Goal: Check status: Check status

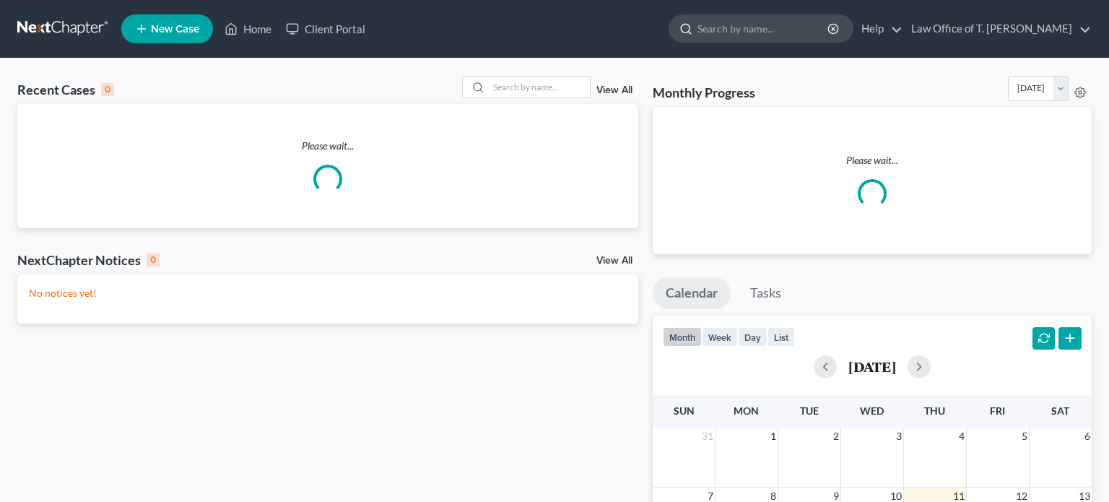
click at [725, 32] on input "search" at bounding box center [763, 28] width 132 height 27
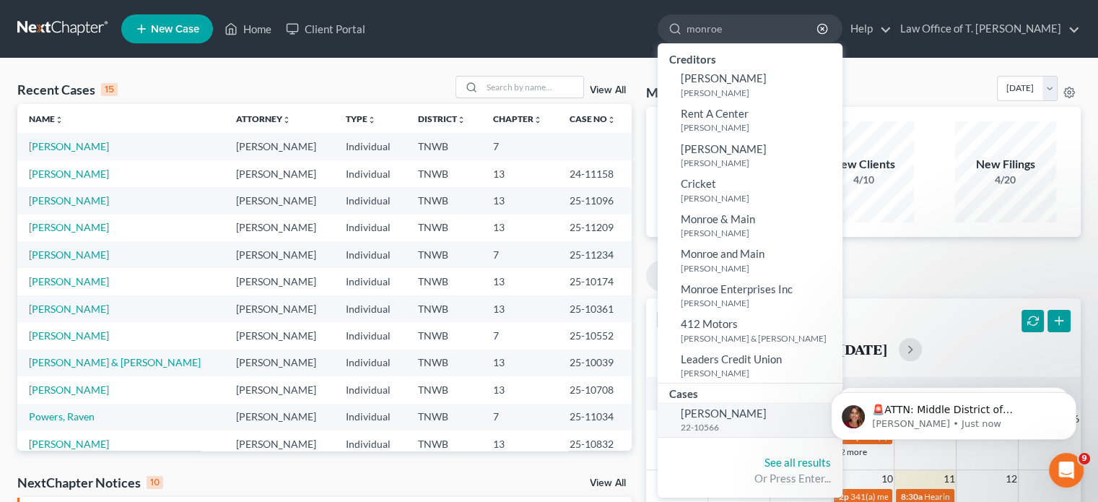
type input "monroe"
click at [723, 427] on small "22-10566" at bounding box center [760, 427] width 158 height 12
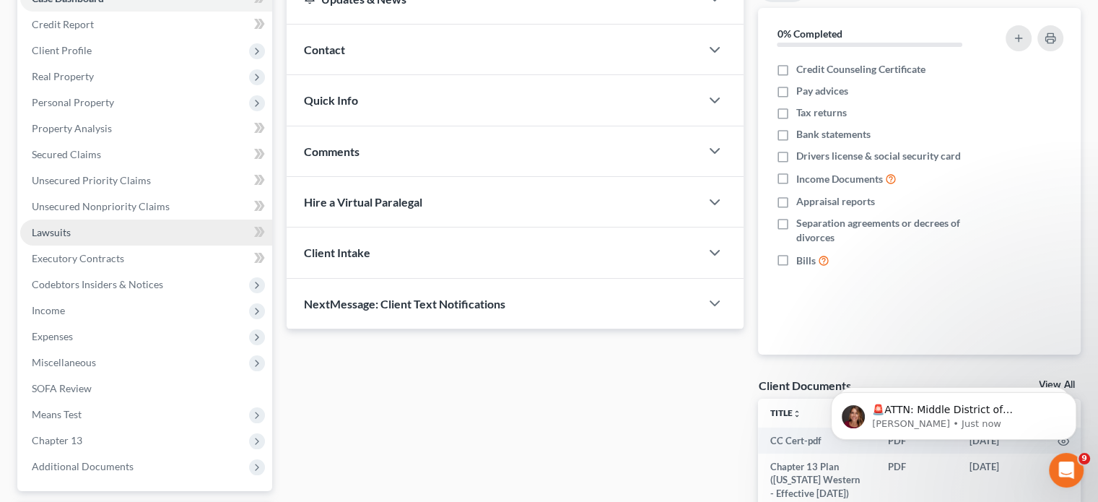
scroll to position [297, 0]
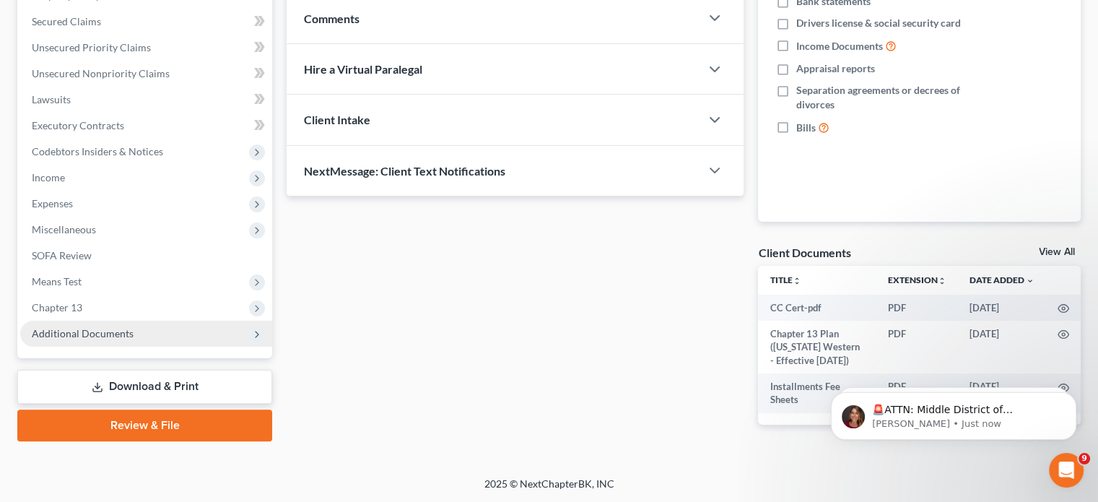
click at [121, 329] on span "Additional Documents" at bounding box center [83, 333] width 102 height 12
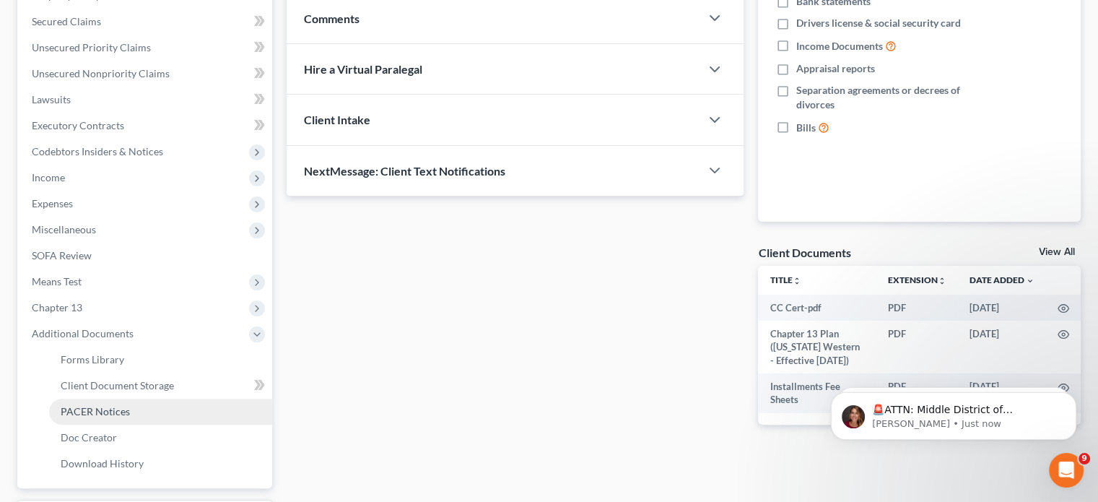
click at [106, 411] on span "PACER Notices" at bounding box center [95, 411] width 69 height 12
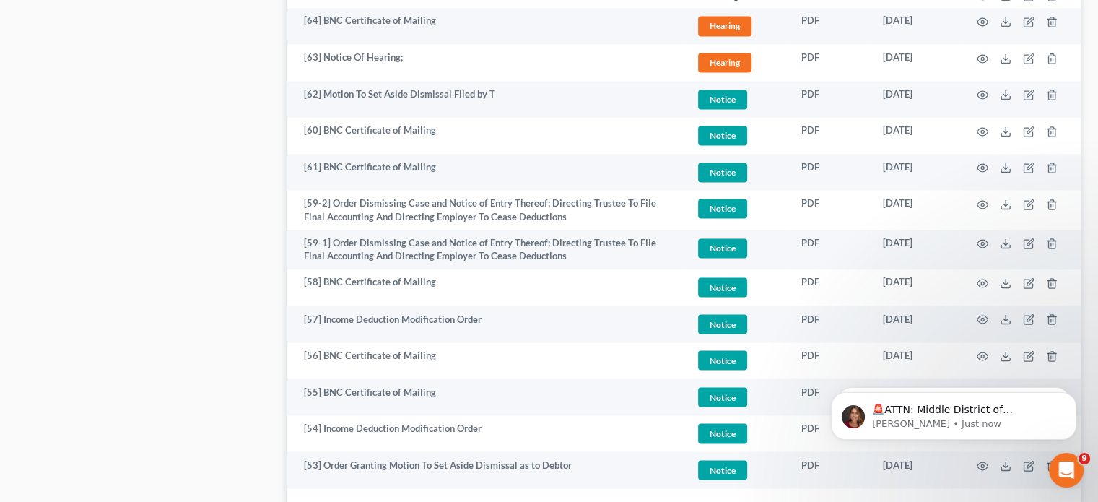
scroll to position [2592, 0]
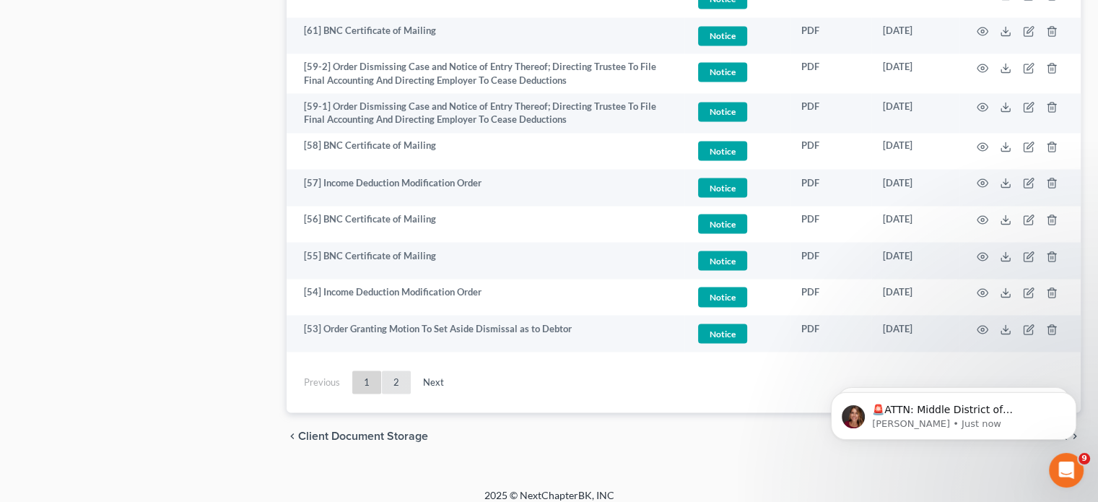
click at [401, 375] on link "2" at bounding box center [396, 381] width 29 height 23
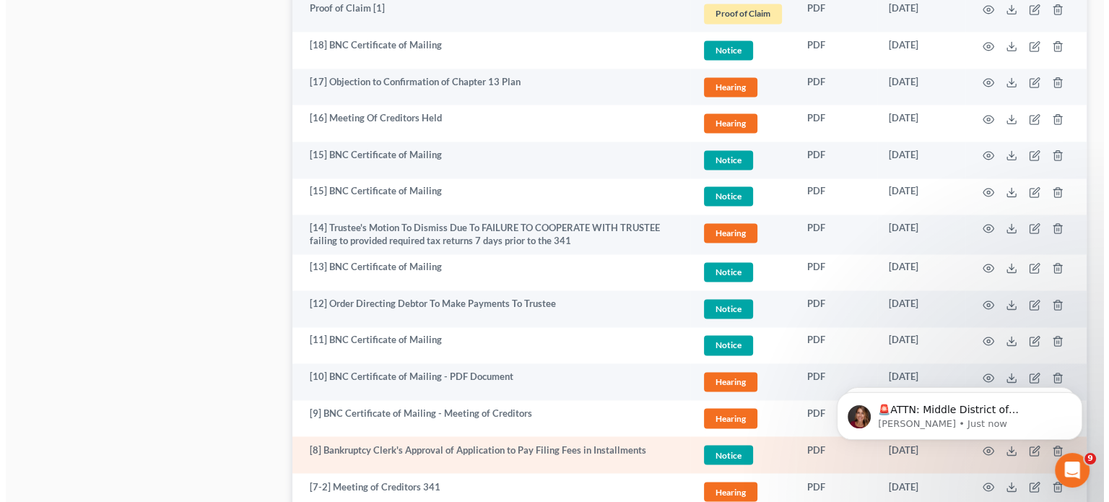
scroll to position [2562, 0]
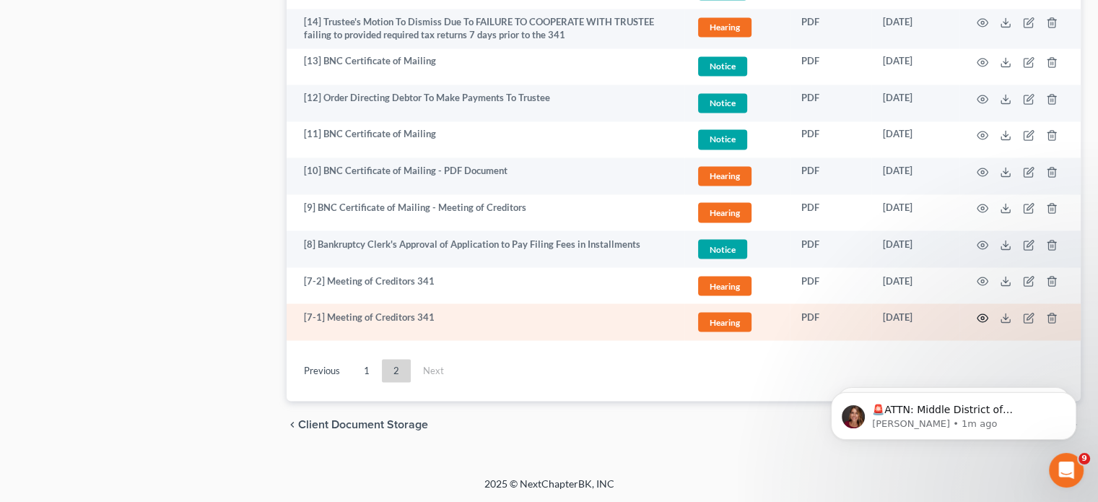
click at [985, 313] on icon "button" at bounding box center [983, 318] width 12 height 12
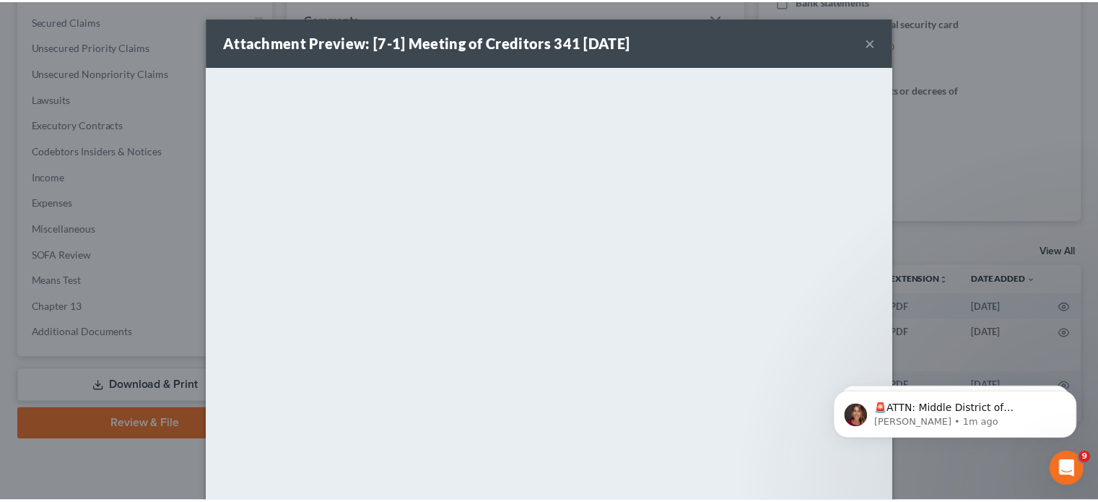
scroll to position [297, 0]
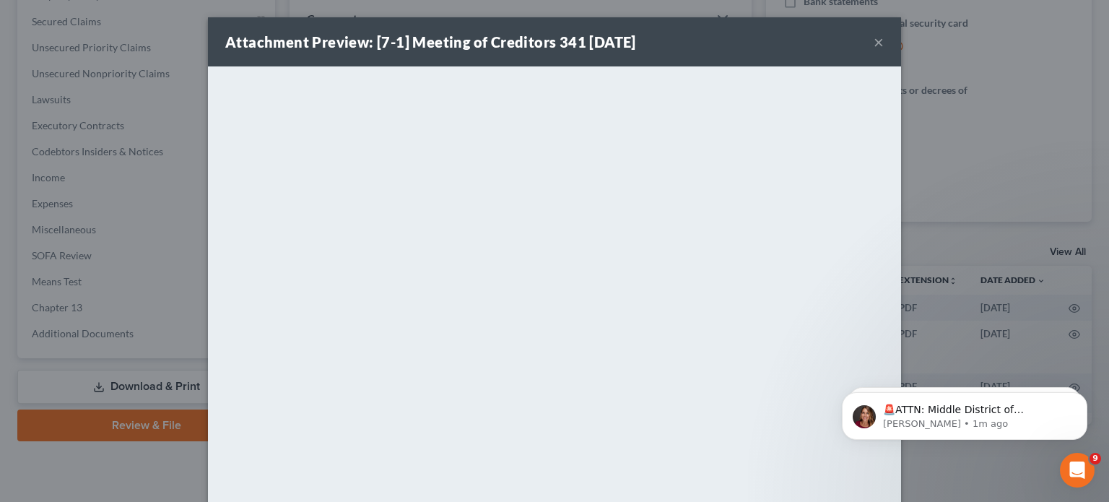
click at [873, 42] on button "×" at bounding box center [878, 41] width 10 height 17
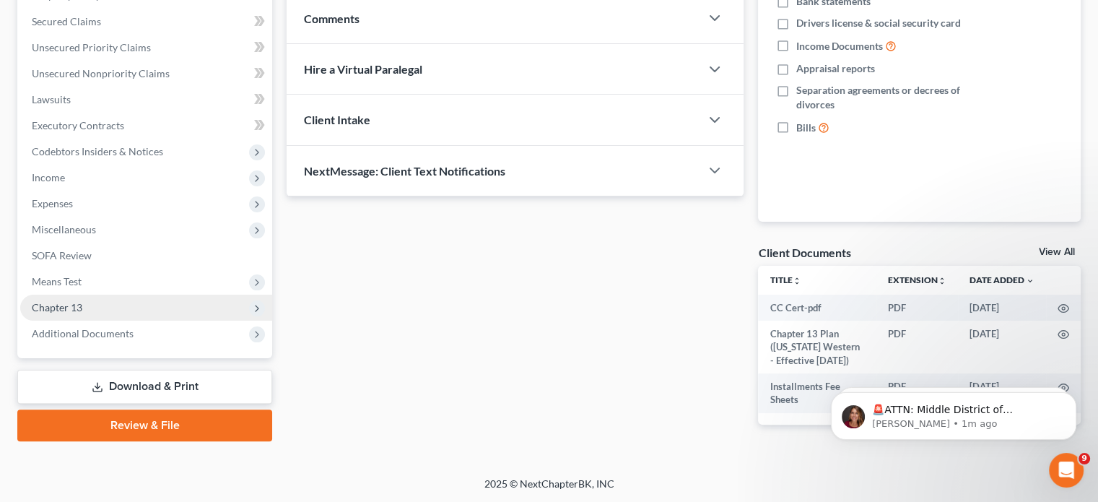
click at [58, 308] on span "Chapter 13" at bounding box center [57, 307] width 51 height 12
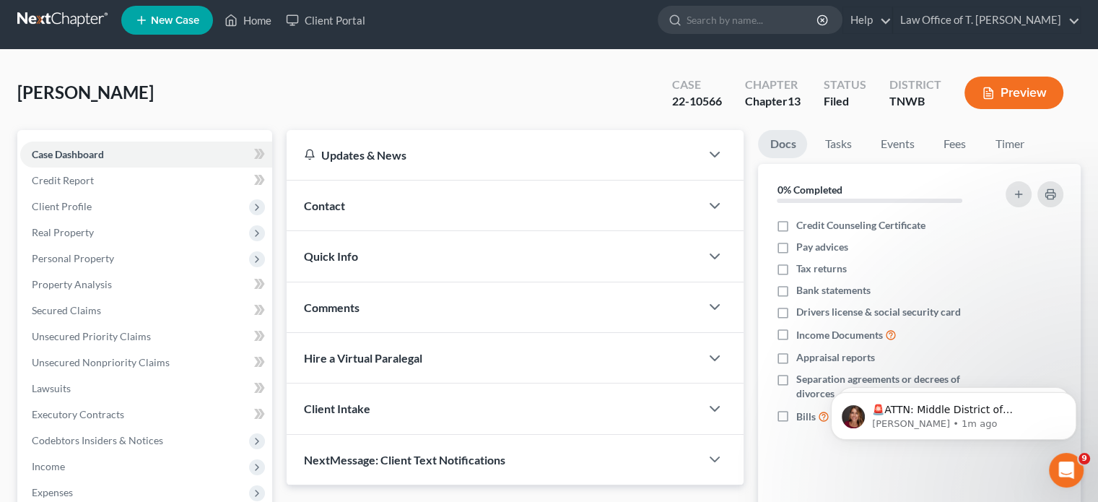
scroll to position [6, 0]
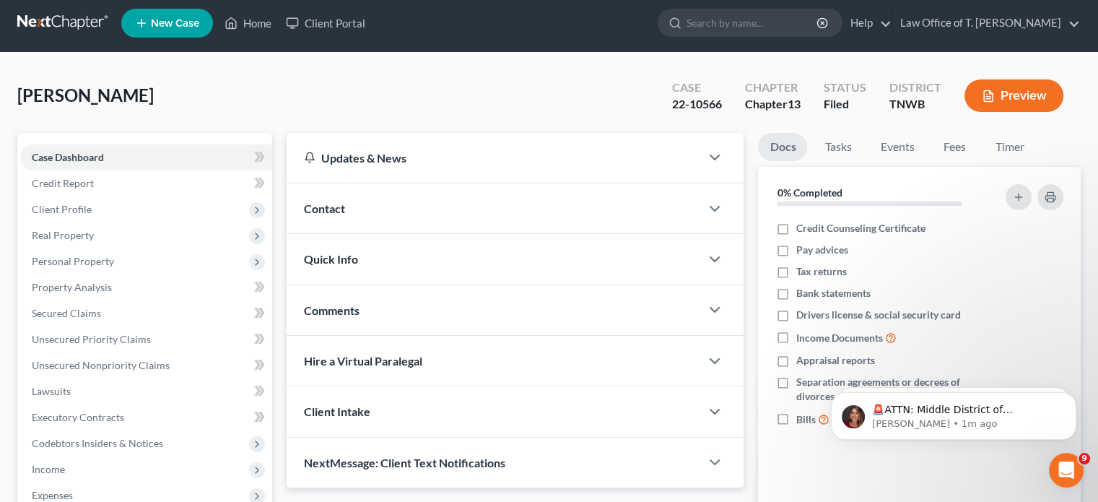
click at [783, 150] on link "Docs" at bounding box center [782, 147] width 49 height 28
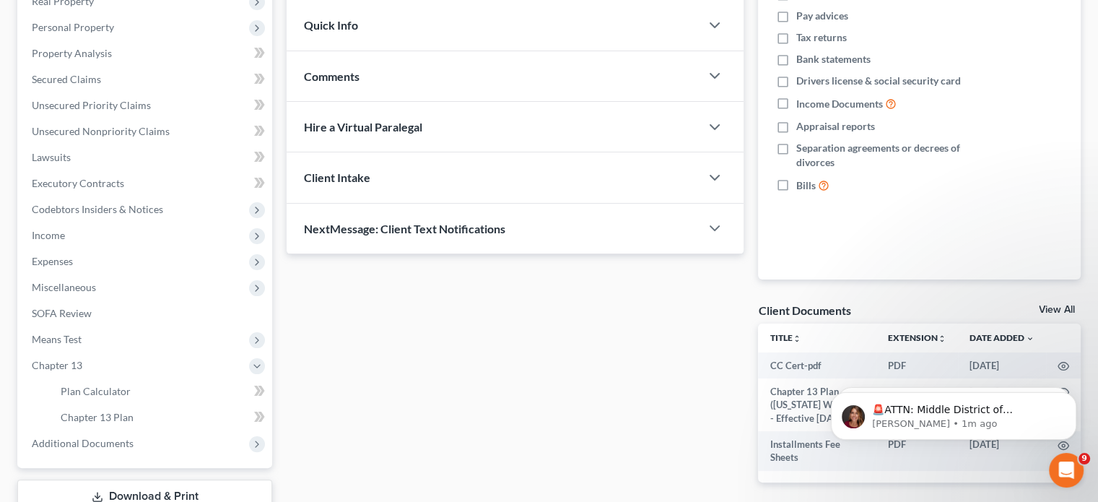
scroll to position [342, 0]
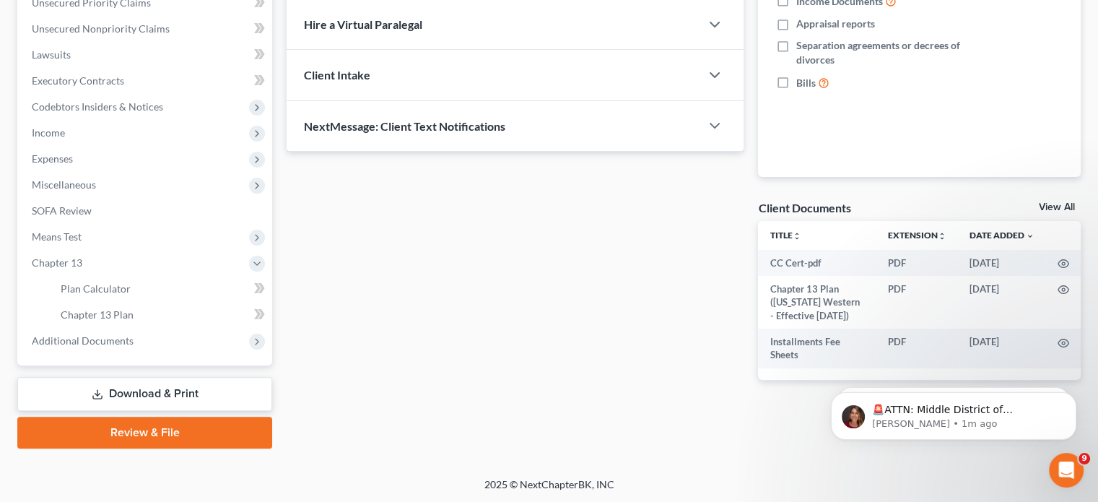
click at [361, 77] on span "Client Intake" at bounding box center [337, 75] width 66 height 14
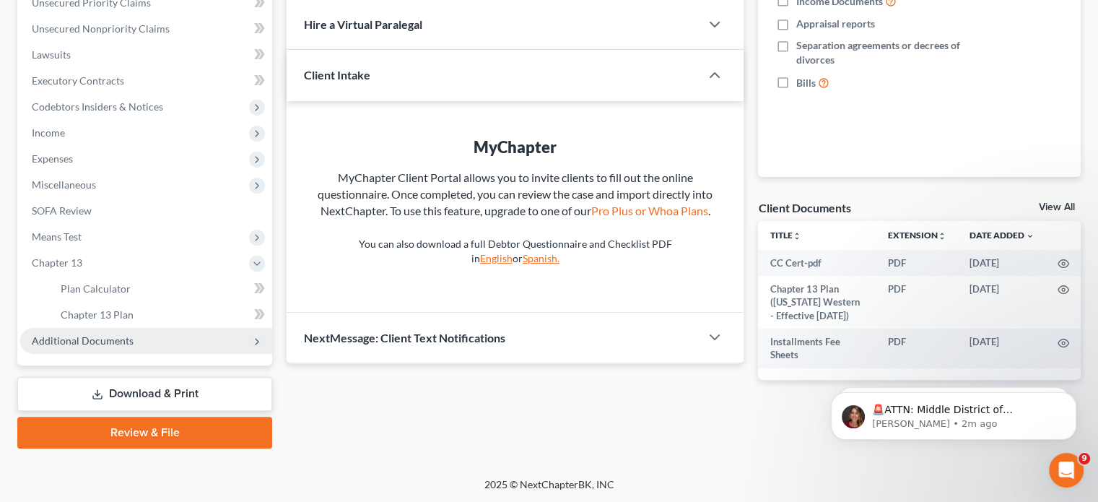
click at [68, 340] on span "Additional Documents" at bounding box center [83, 340] width 102 height 12
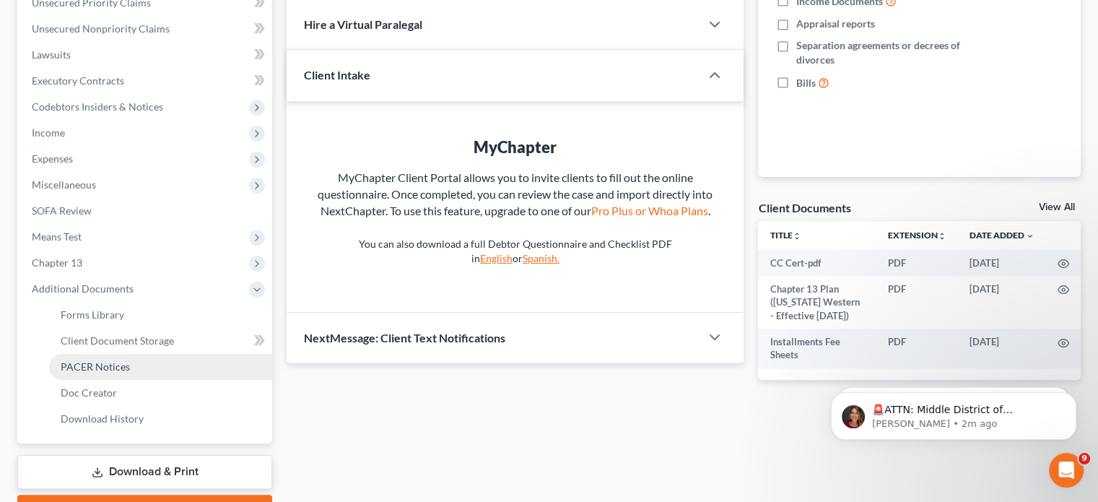
click at [74, 365] on span "PACER Notices" at bounding box center [95, 366] width 69 height 12
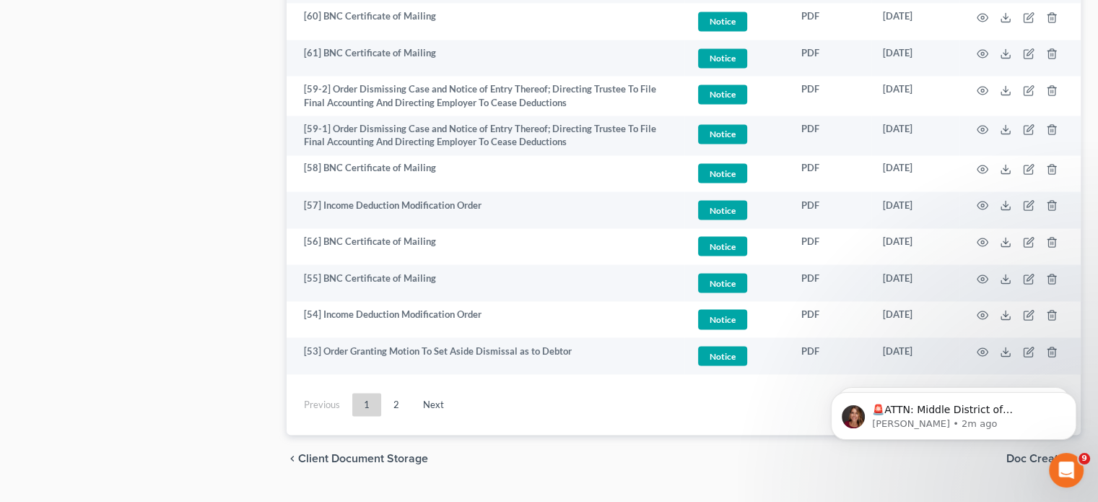
scroll to position [2576, 0]
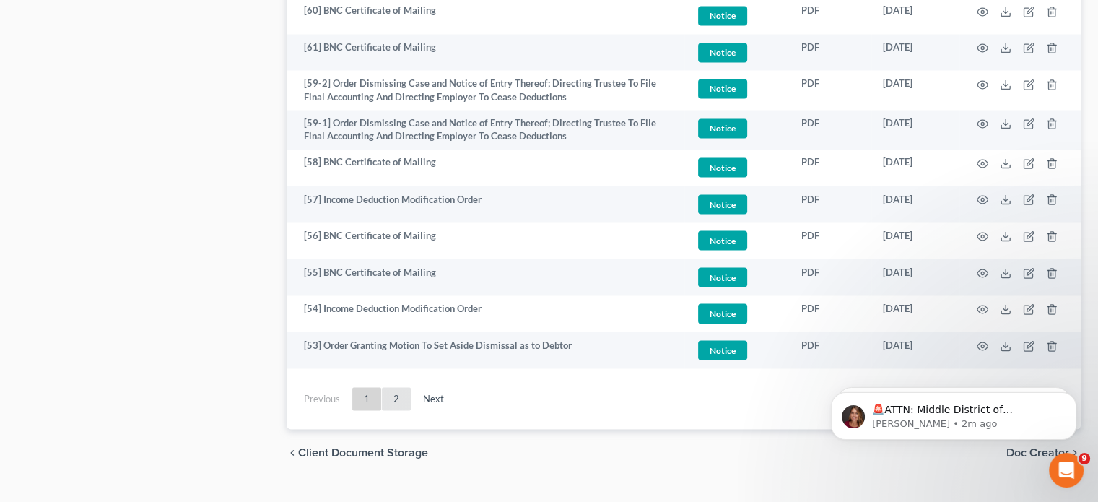
click at [397, 392] on link "2" at bounding box center [396, 398] width 29 height 23
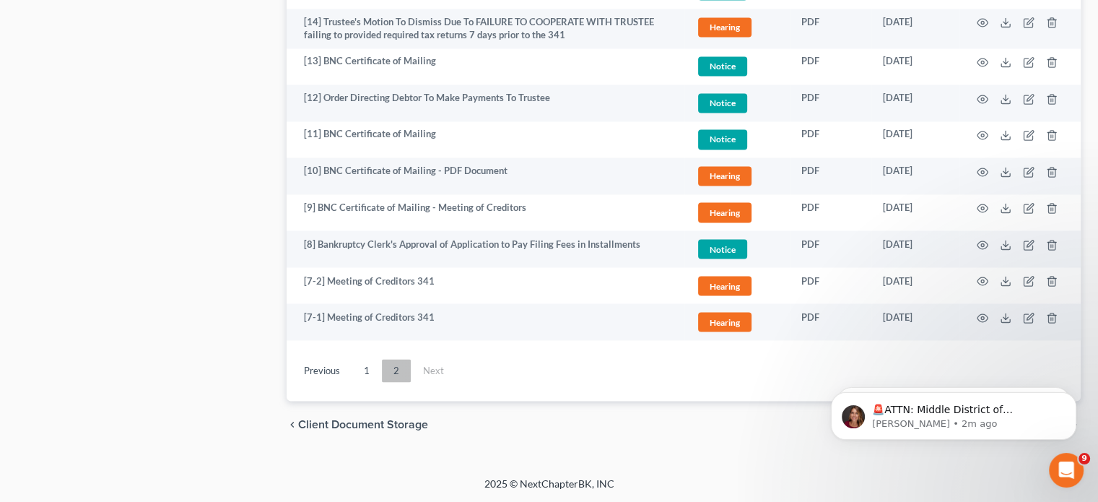
scroll to position [2562, 0]
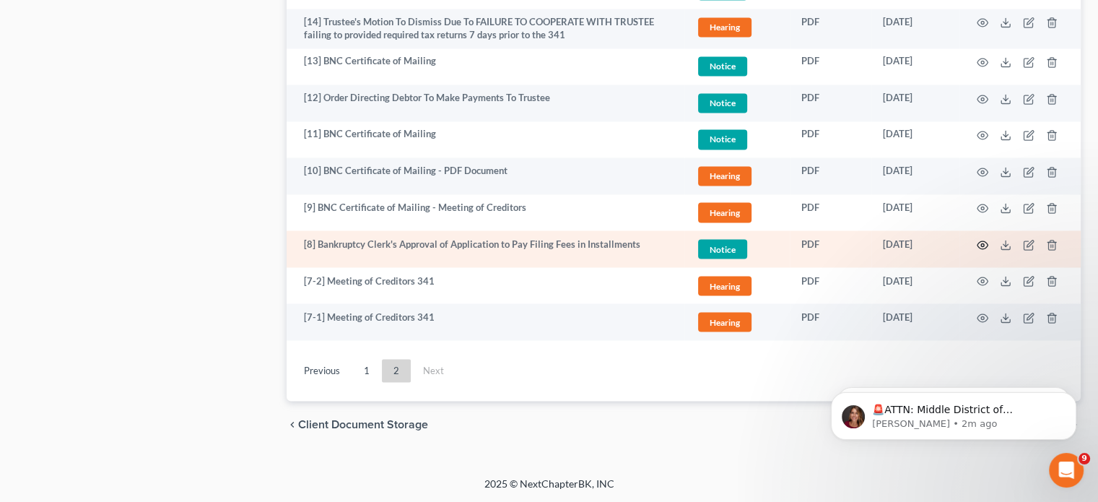
click at [985, 245] on icon "button" at bounding box center [983, 245] width 12 height 12
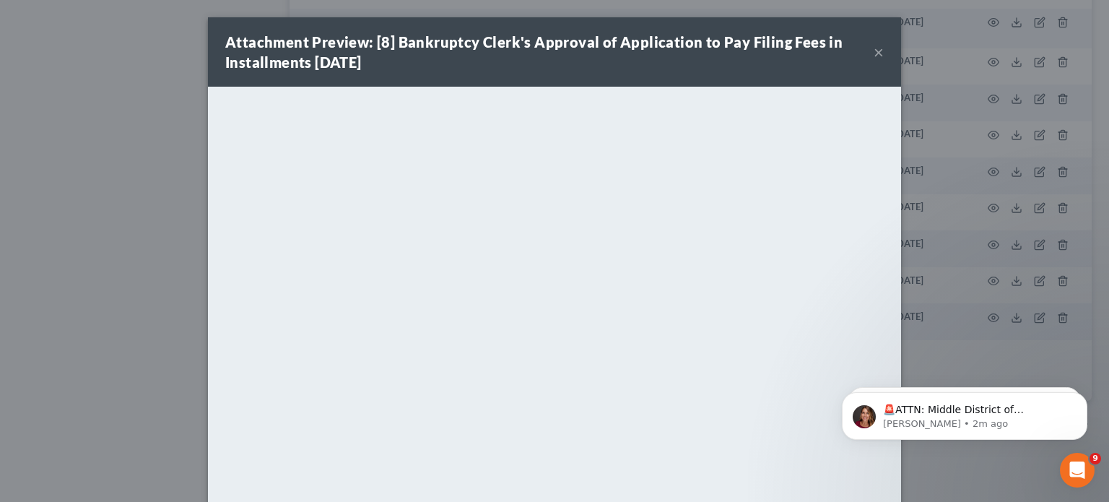
click at [874, 49] on button "×" at bounding box center [878, 51] width 10 height 17
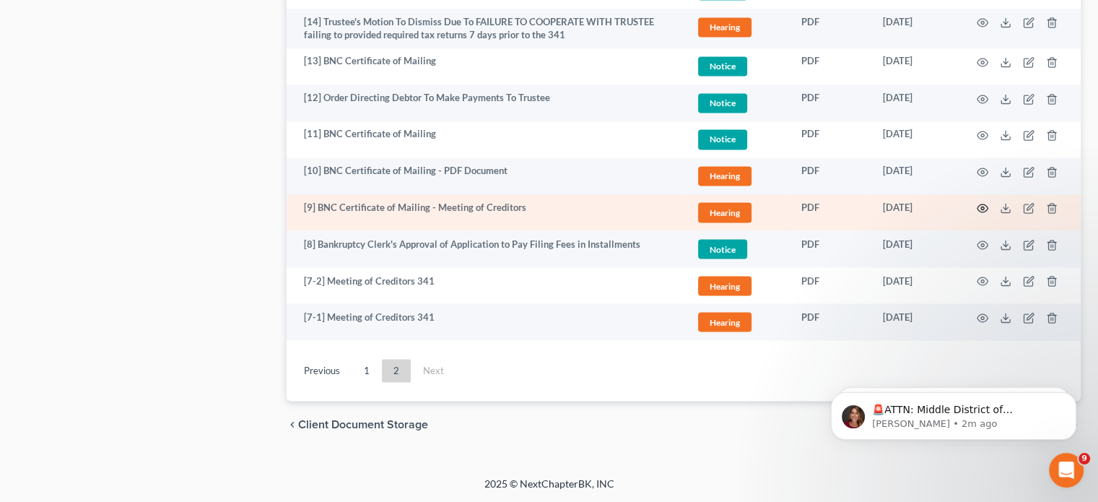
click at [983, 206] on icon "button" at bounding box center [983, 208] width 12 height 12
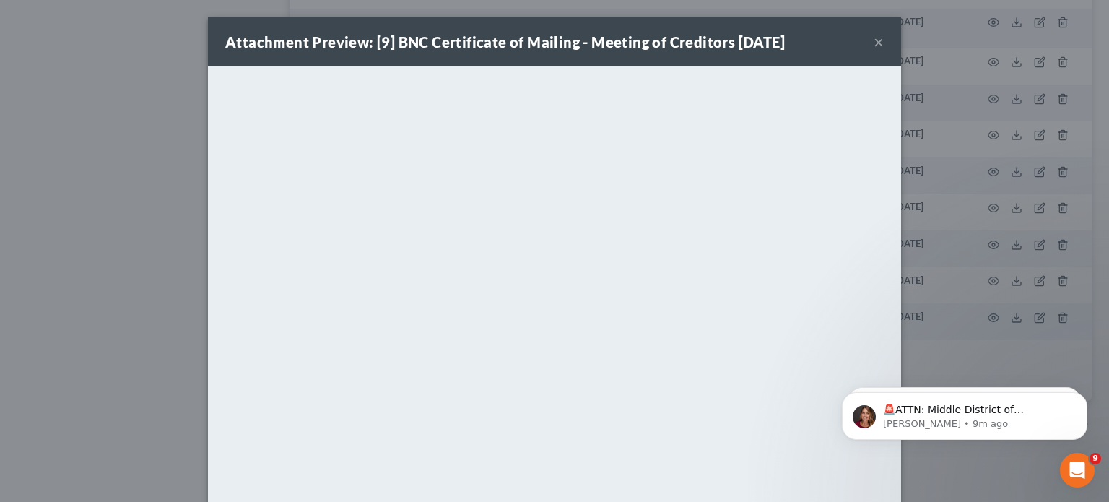
click at [69, 113] on div "Attachment Preview: [9] BNC Certificate of Mailing - Meeting of Creditors [DATE…" at bounding box center [554, 251] width 1109 height 502
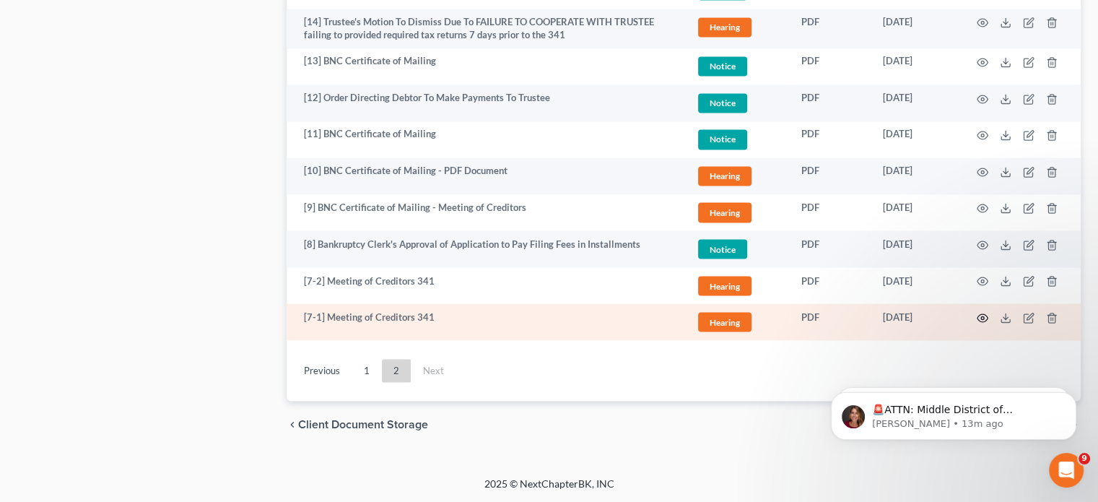
click at [979, 314] on icon "button" at bounding box center [983, 318] width 12 height 12
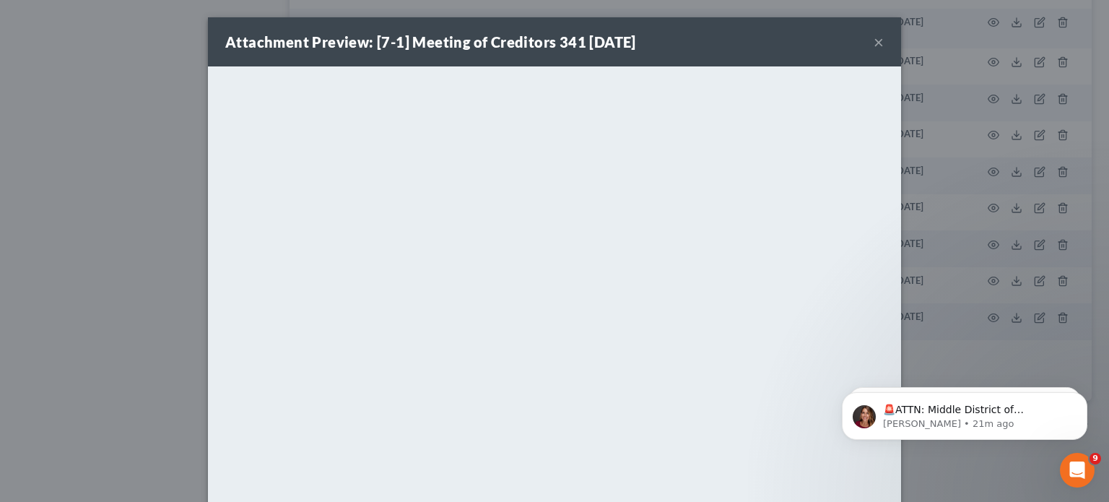
click at [873, 45] on button "×" at bounding box center [878, 41] width 10 height 17
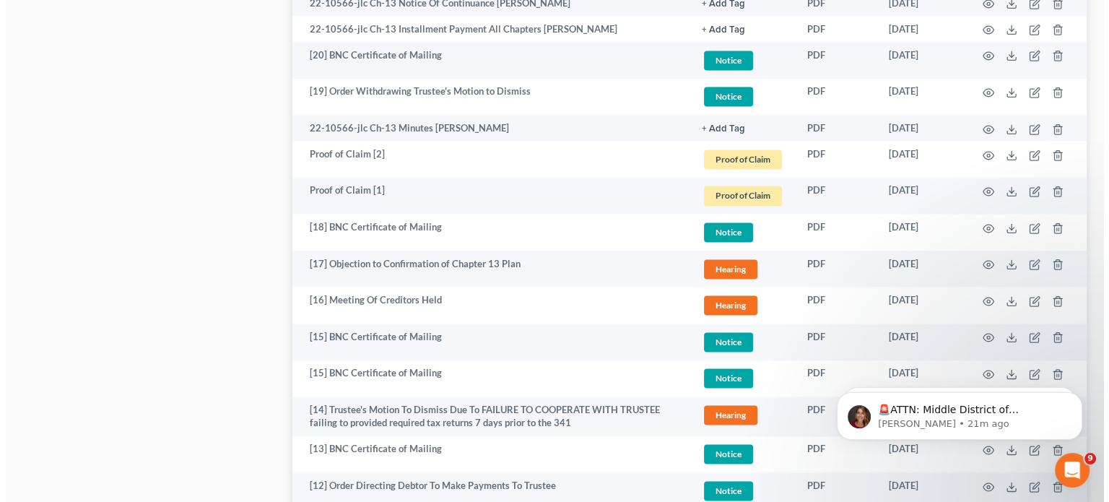
scroll to position [2156, 0]
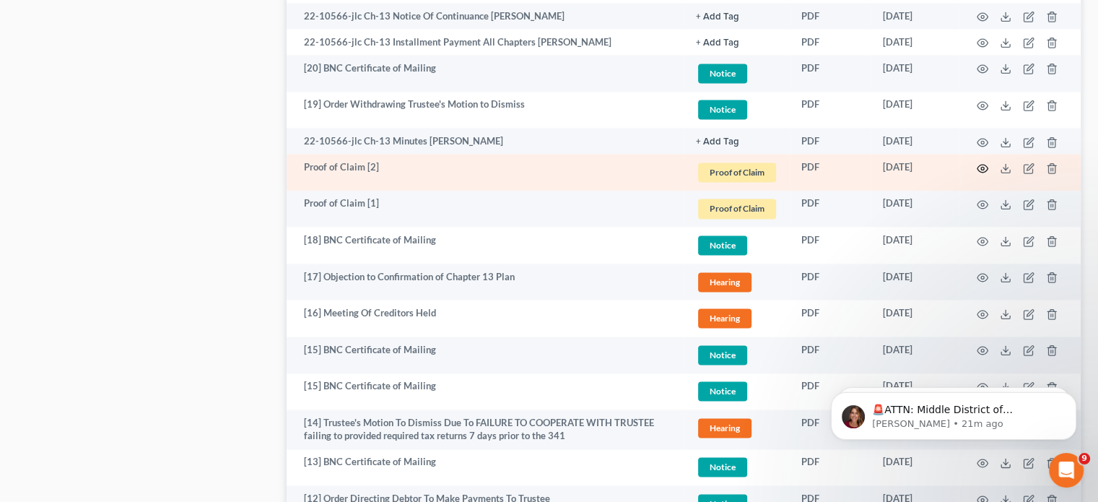
click at [985, 174] on icon "button" at bounding box center [983, 168] width 12 height 12
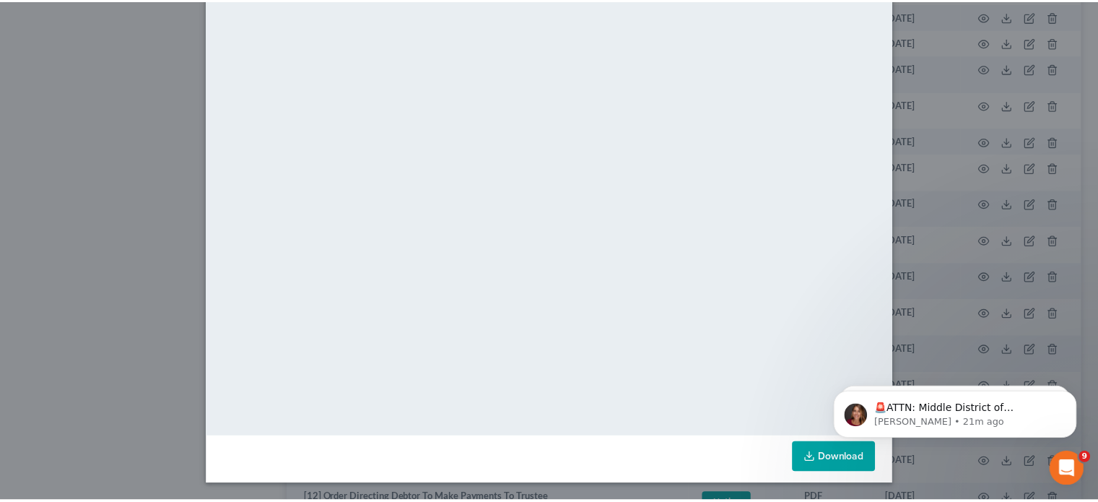
scroll to position [0, 0]
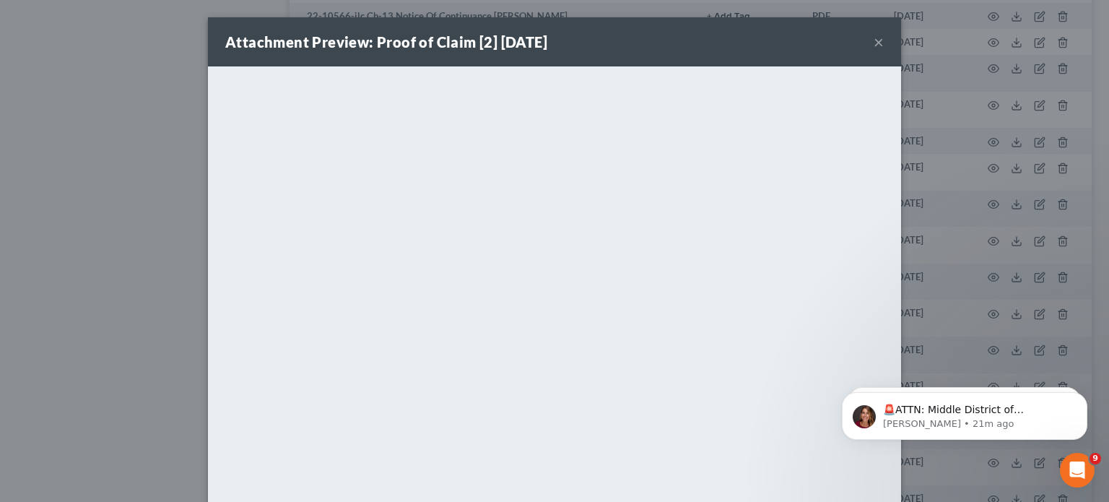
click at [878, 43] on button "×" at bounding box center [878, 41] width 10 height 17
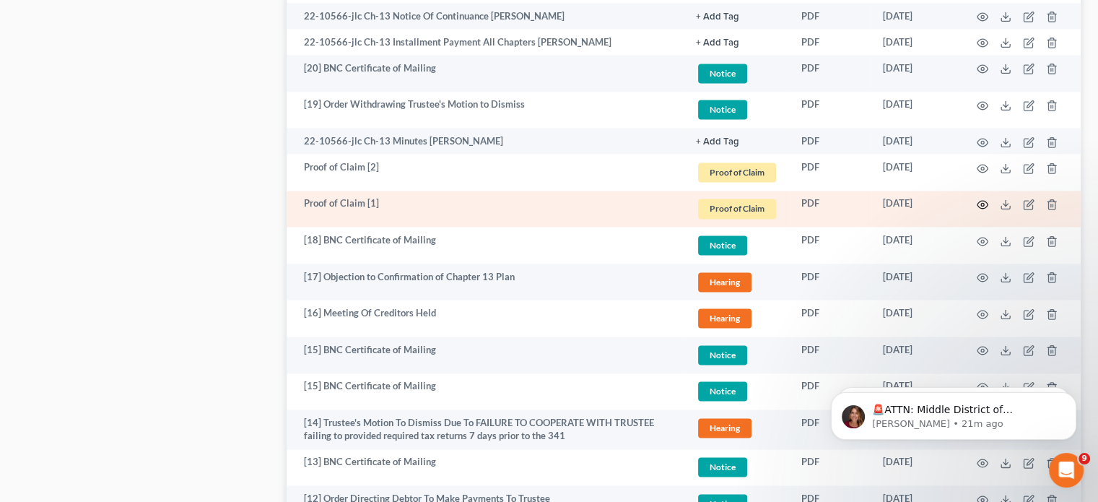
click at [984, 206] on circle "button" at bounding box center [982, 204] width 3 height 3
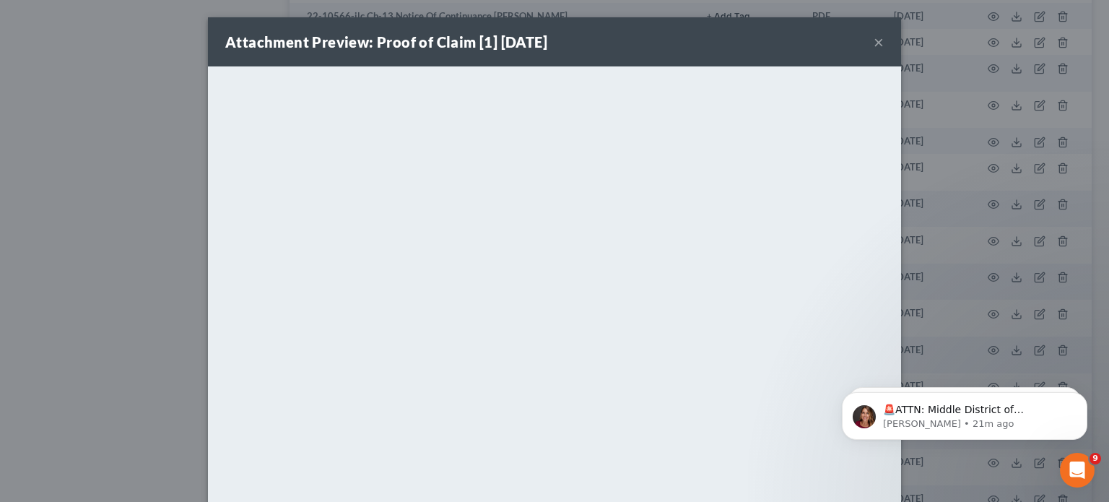
click at [874, 41] on button "×" at bounding box center [878, 41] width 10 height 17
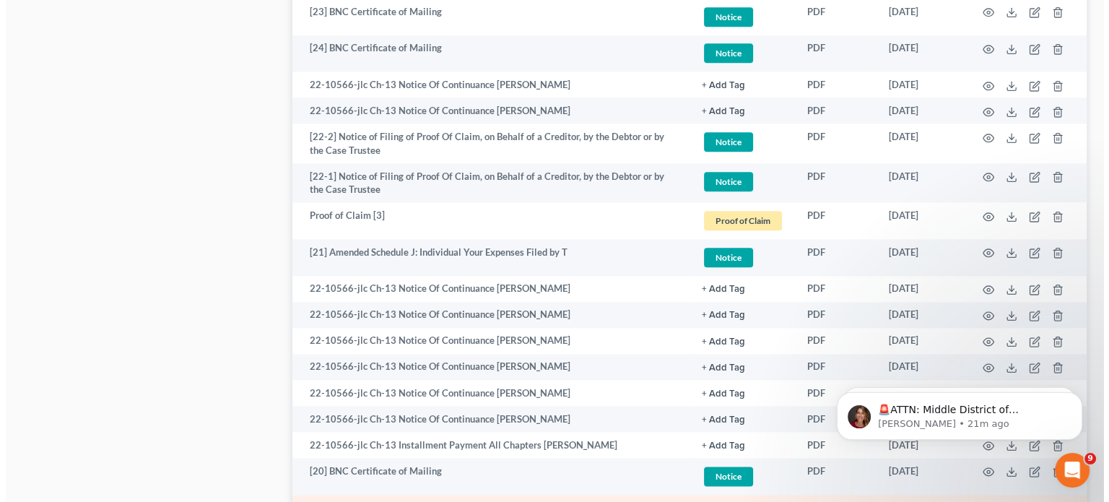
scroll to position [1753, 0]
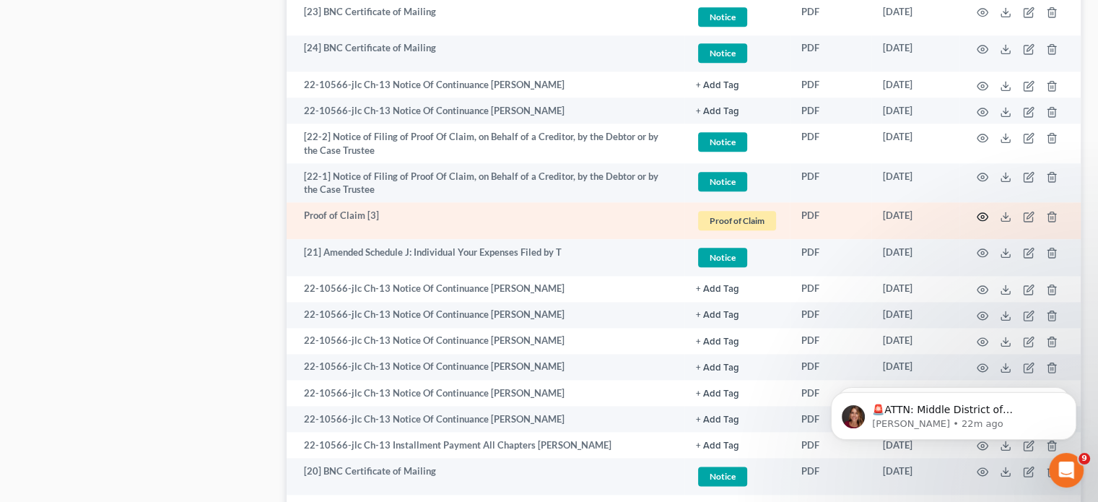
click at [983, 218] on icon "button" at bounding box center [983, 217] width 12 height 12
